Goal: Information Seeking & Learning: Learn about a topic

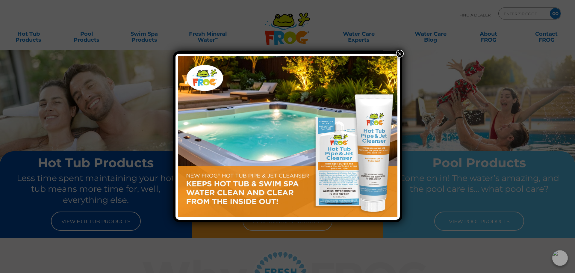
click at [398, 53] on button "×" at bounding box center [400, 54] width 8 height 8
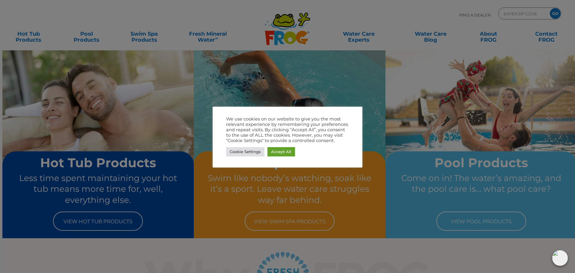
click at [87, 37] on div at bounding box center [287, 136] width 575 height 273
click at [284, 153] on link "Accept All" at bounding box center [281, 151] width 28 height 9
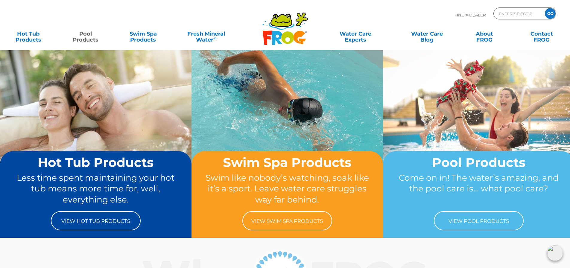
click at [86, 37] on link "Pool Products" at bounding box center [85, 34] width 45 height 12
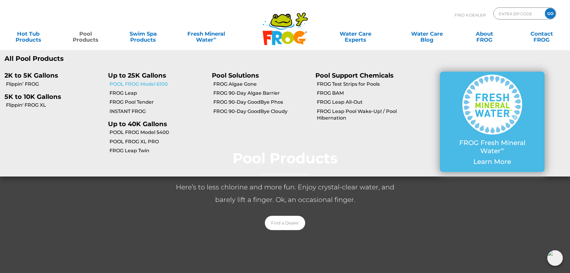
click at [130, 84] on link "POOL FROG Model 6100" at bounding box center [159, 84] width 98 height 7
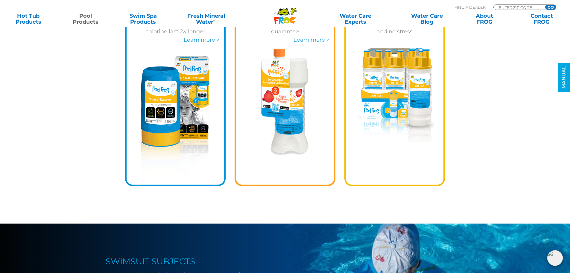
scroll to position [928, 0]
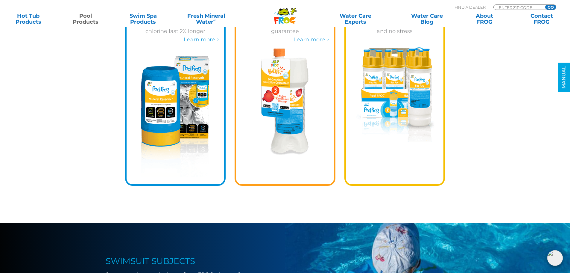
click at [378, 97] on img at bounding box center [394, 94] width 79 height 95
click at [418, 85] on img at bounding box center [394, 94] width 79 height 95
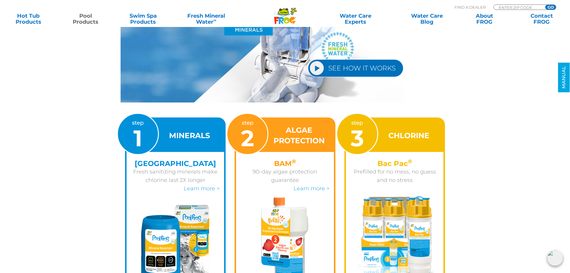
scroll to position [838, 0]
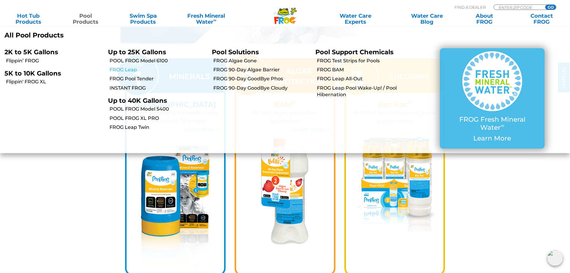
click at [130, 70] on link "FROG Leap" at bounding box center [159, 69] width 98 height 7
